Goal: Task Accomplishment & Management: Manage account settings

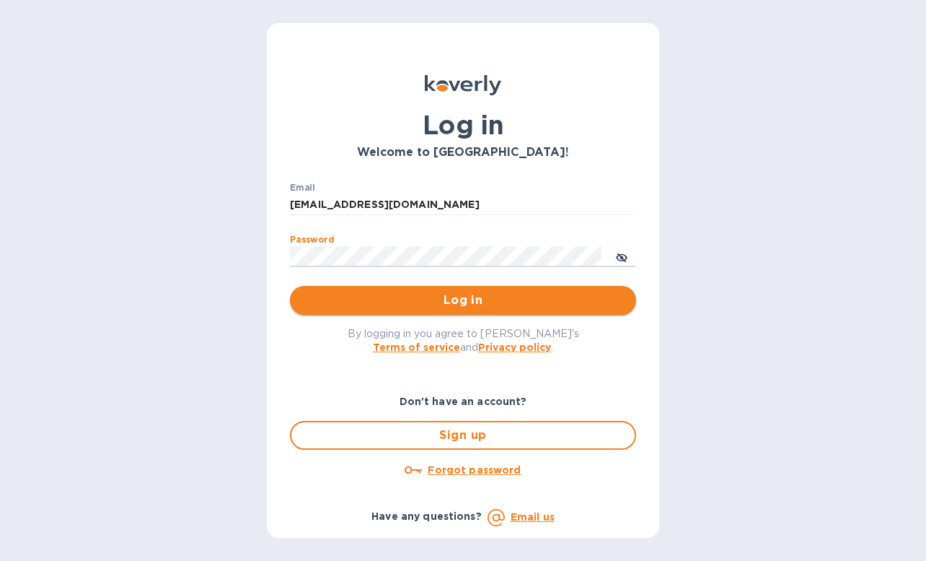
click at [418, 295] on span "Log in" at bounding box center [463, 299] width 323 height 17
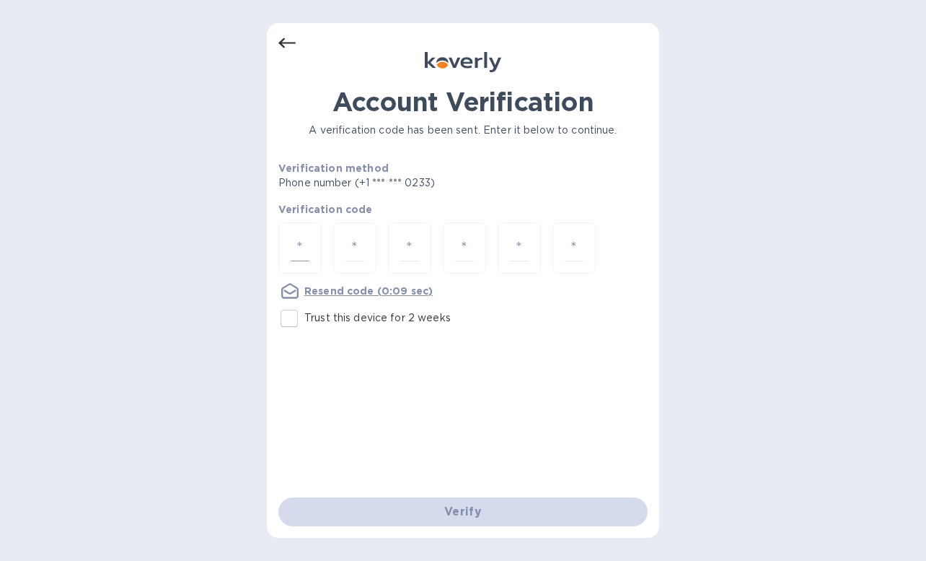
click at [300, 241] on input "number" at bounding box center [300, 247] width 19 height 27
type input "1"
type input "7"
type input "5"
type input "8"
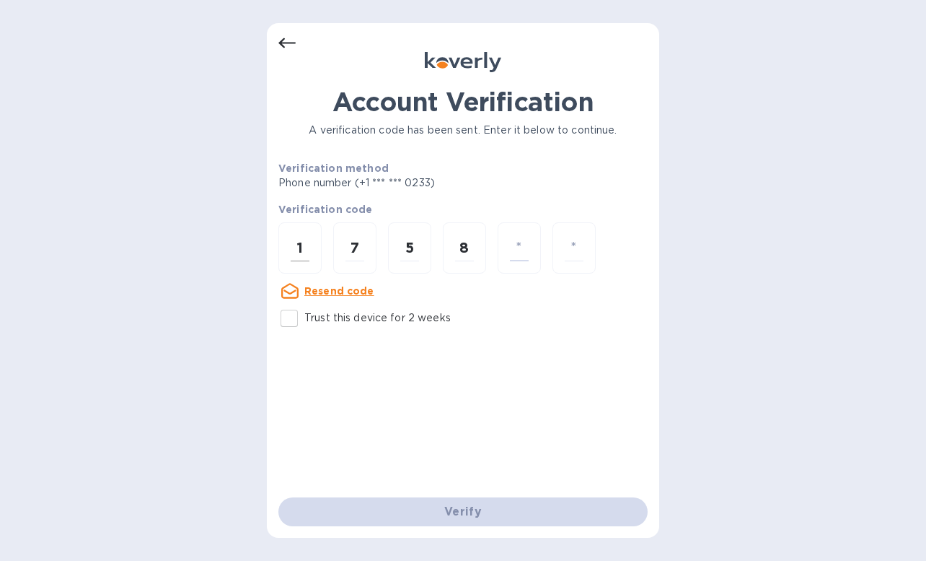
type input "6"
type input "0"
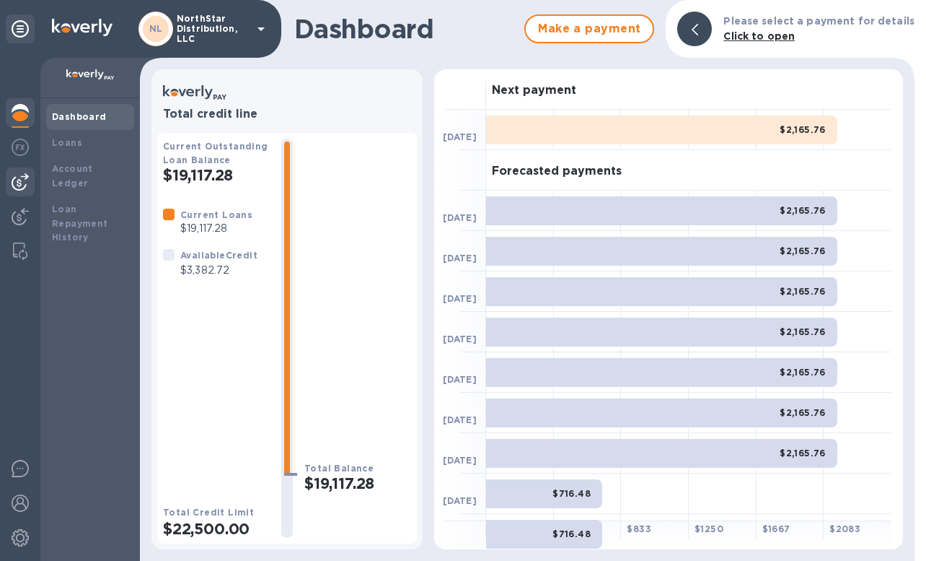
click at [21, 183] on img at bounding box center [20, 181] width 17 height 17
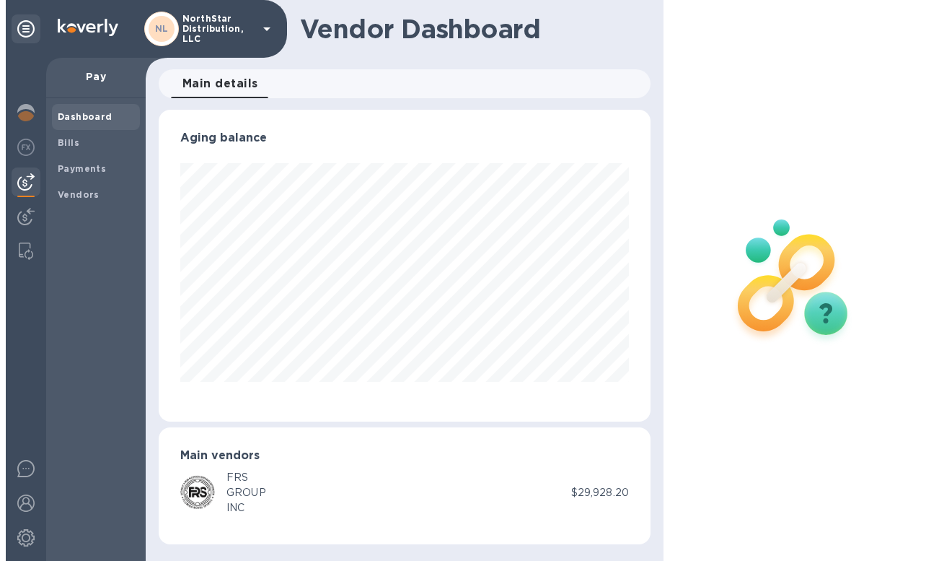
scroll to position [312, 492]
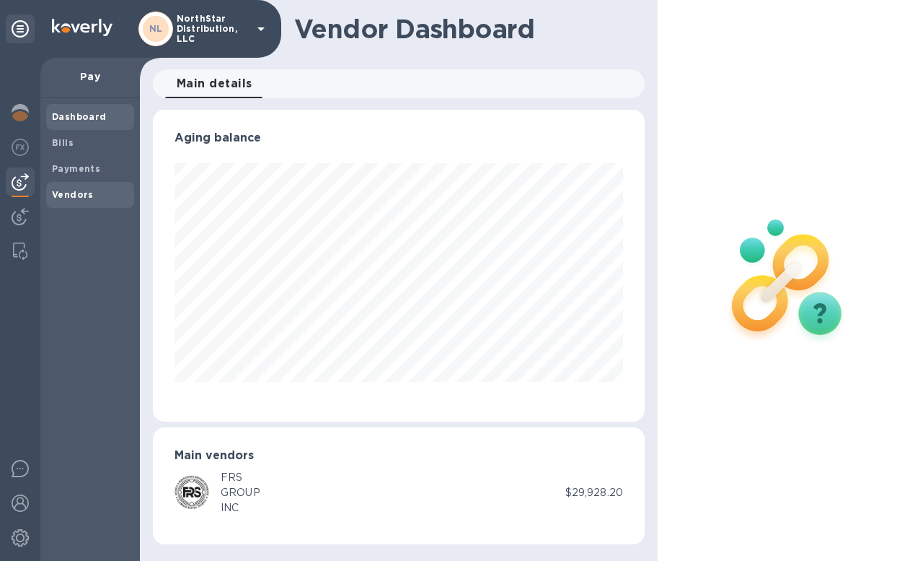
click at [66, 195] on b "Vendors" at bounding box center [73, 194] width 42 height 11
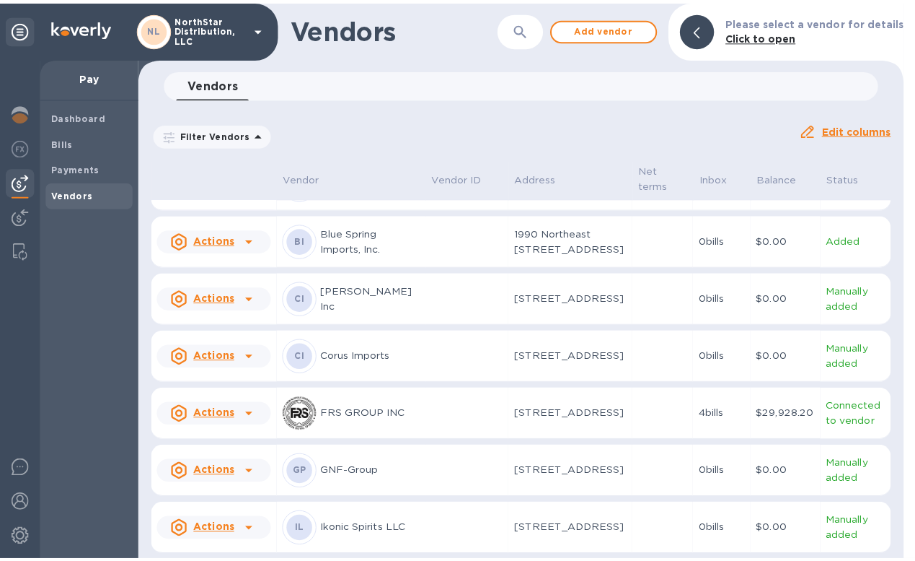
scroll to position [120, 0]
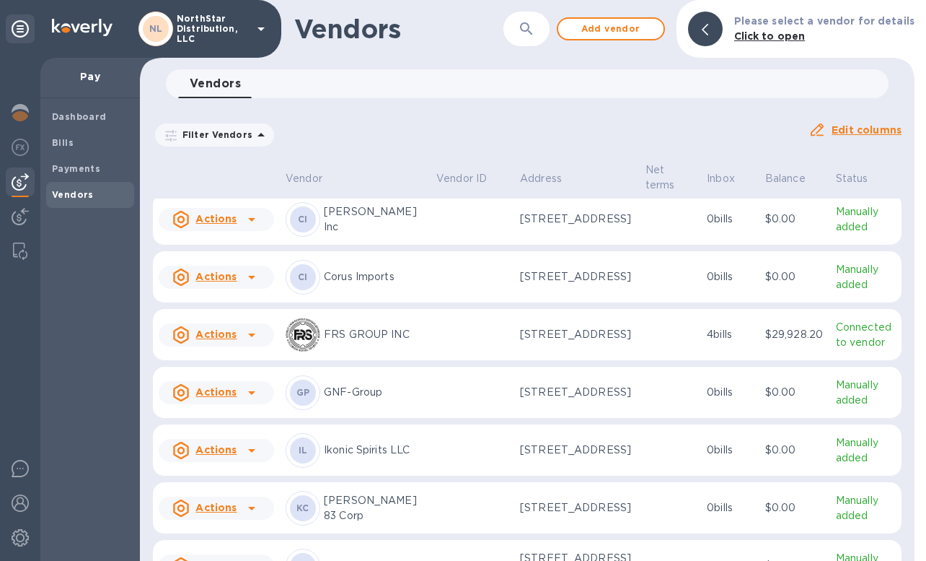
click at [640, 361] on td at bounding box center [670, 335] width 61 height 52
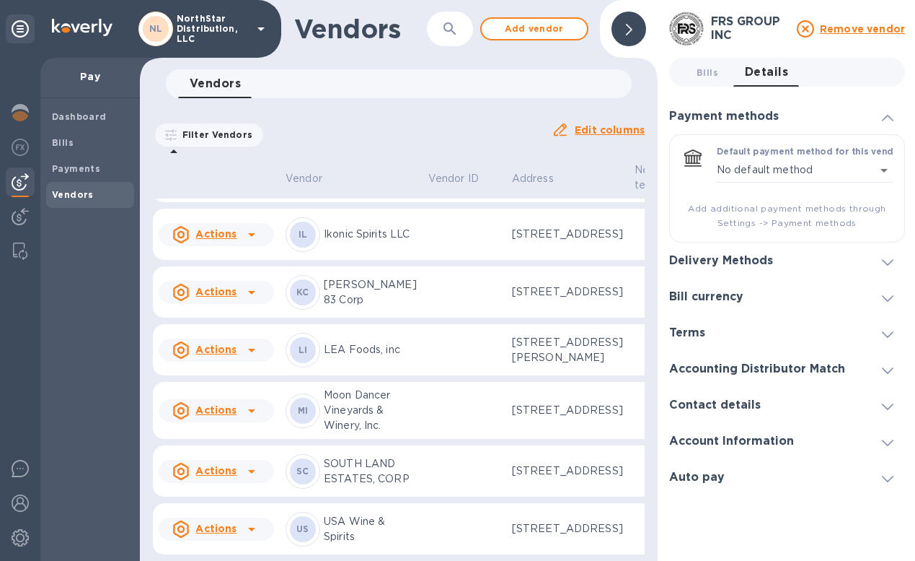
click at [629, 30] on icon at bounding box center [629, 30] width 6 height 12
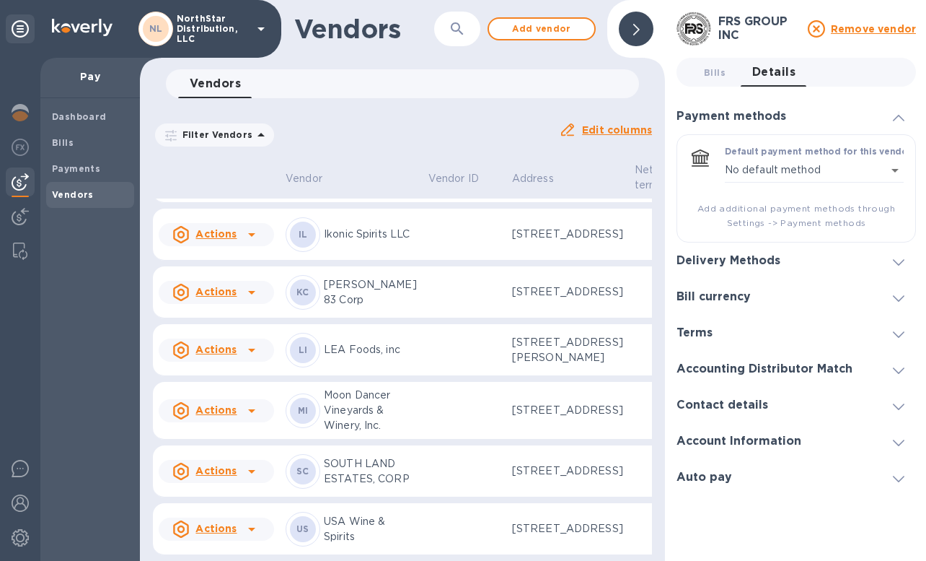
scroll to position [627, 0]
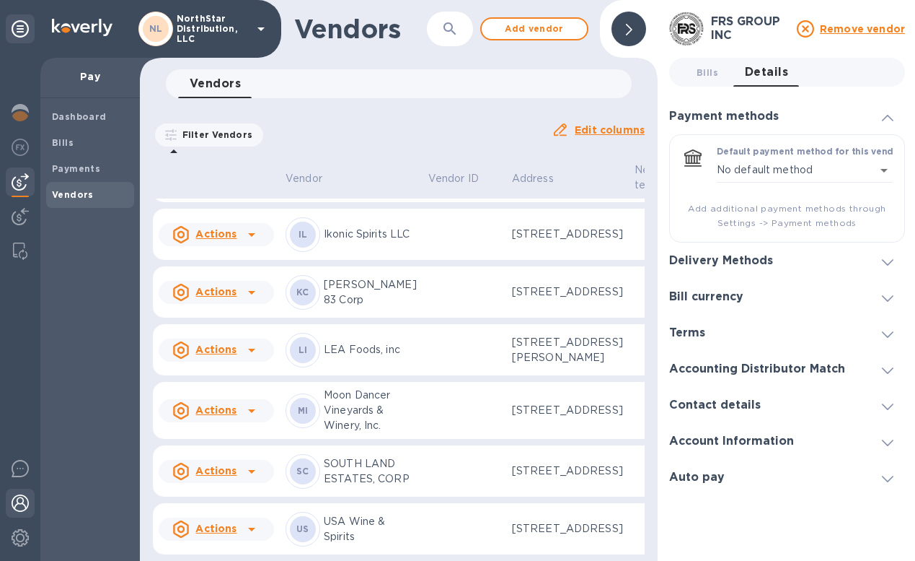
click at [23, 501] on img at bounding box center [20, 502] width 17 height 17
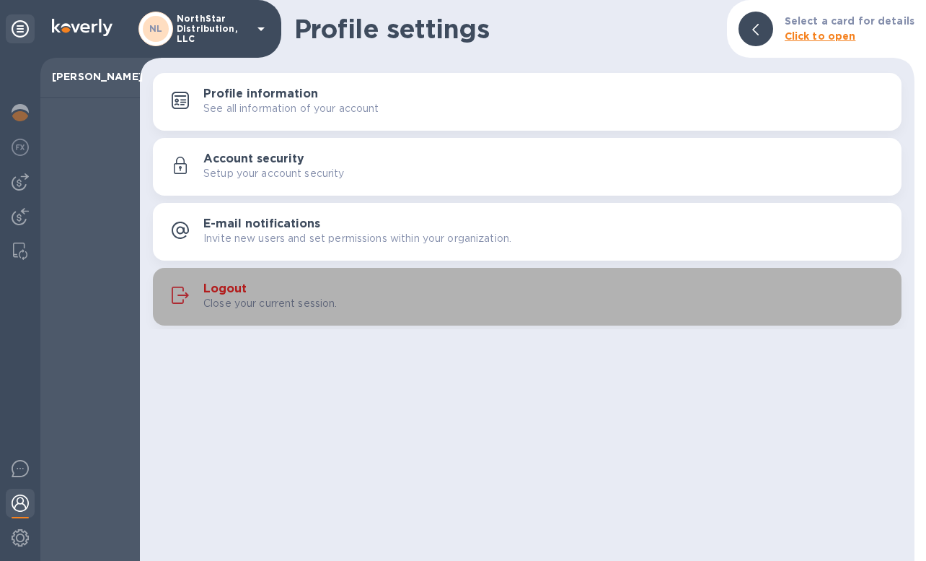
click at [254, 294] on div "Logout Close your current session." at bounding box center [546, 296] width 687 height 29
